Goal: Task Accomplishment & Management: Use online tool/utility

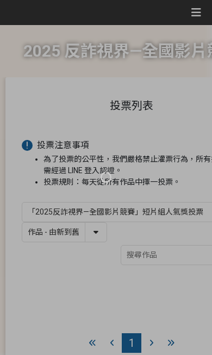
select select "13146"
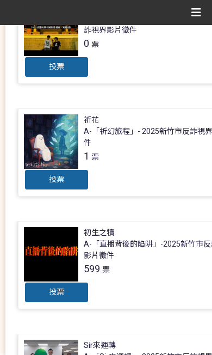
scroll to position [741, 0]
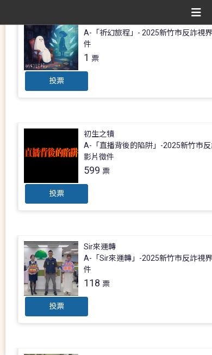
click at [36, 164] on div at bounding box center [51, 155] width 54 height 54
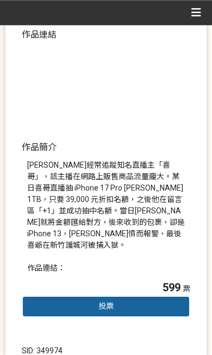
scroll to position [151, 0]
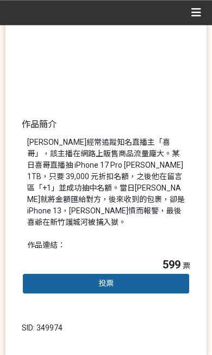
click at [174, 272] on div "投票" at bounding box center [106, 283] width 169 height 22
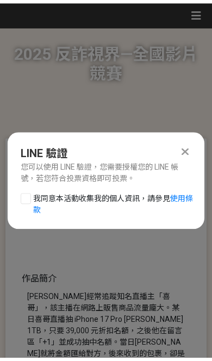
scroll to position [0, 0]
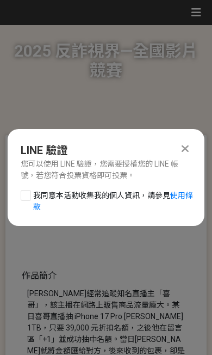
click at [18, 185] on div "LINE 驗證 您可以使用 LINE 驗證，您需要授權您的 LINE 帳號，若您符合投票資格即可投票。 我同意本活動收集我的個人資訊，請參見 使用條款" at bounding box center [106, 177] width 197 height 97
click at [23, 199] on div at bounding box center [26, 195] width 10 height 11
checkbox input "true"
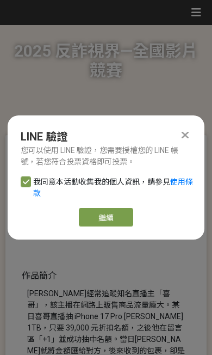
click at [89, 218] on link "繼續" at bounding box center [106, 217] width 54 height 18
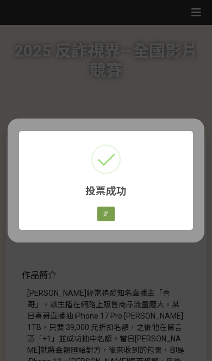
click at [107, 207] on button "好" at bounding box center [105, 214] width 17 height 15
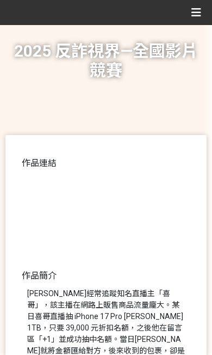
select select "13146"
